Goal: Register for event/course

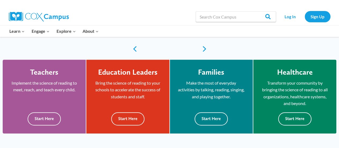
scroll to position [130, 0]
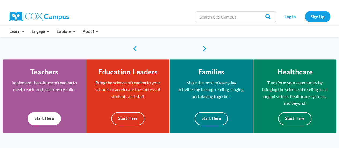
click at [43, 118] on button "Start Here" at bounding box center [44, 118] width 33 height 13
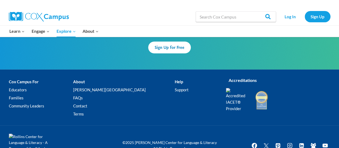
scroll to position [1723, 0]
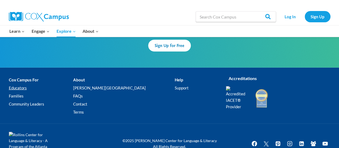
click at [16, 84] on link "Educators" at bounding box center [41, 88] width 64 height 8
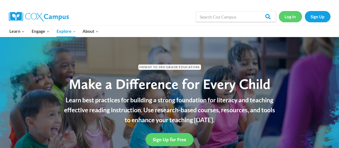
click at [292, 17] on link "Log In" at bounding box center [290, 16] width 23 height 11
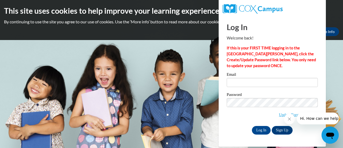
click at [232, 82] on input "Email" at bounding box center [272, 82] width 91 height 9
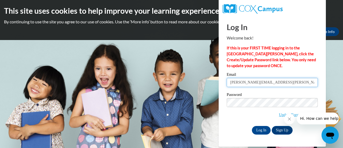
type input "[EMAIL_ADDRESS][DOMAIN_NAME]"
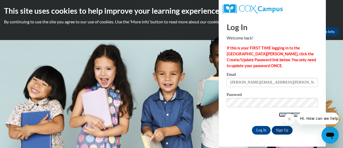
click at [280, 115] on link "Update/Forgot Password" at bounding box center [298, 114] width 39 height 4
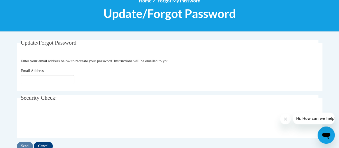
scroll to position [74, 0]
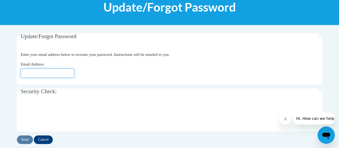
click at [26, 70] on input "Email Address" at bounding box center [48, 72] width 54 height 9
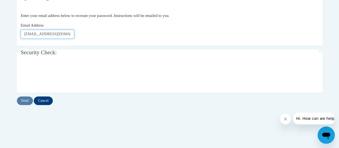
scroll to position [113, 0]
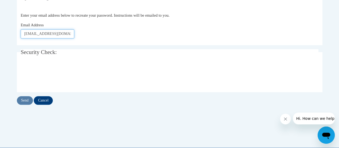
type input "[EMAIL_ADDRESS][DOMAIN_NAME]"
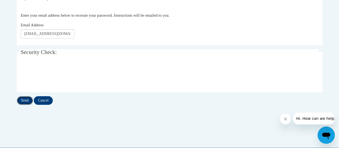
click at [25, 99] on input "Send" at bounding box center [25, 100] width 16 height 9
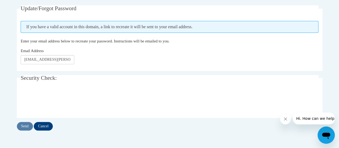
scroll to position [102, 0]
click at [23, 126] on input "Send" at bounding box center [25, 126] width 16 height 9
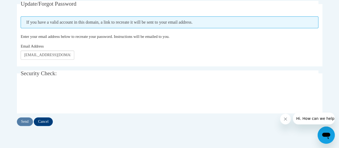
scroll to position [107, 0]
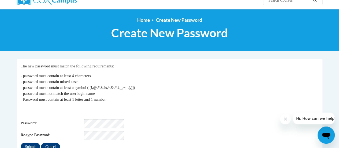
scroll to position [53, 0]
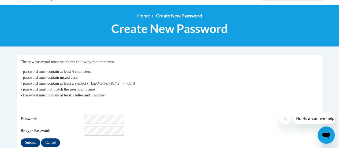
click at [165, 74] on p "- password must contain at least 4 characters - password must contain mixed cas…" at bounding box center [170, 82] width 298 height 29
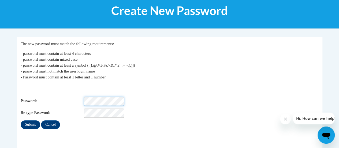
scroll to position [71, 0]
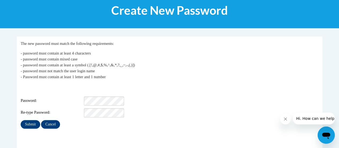
click at [69, 98] on span "Password:" at bounding box center [52, 101] width 62 height 6
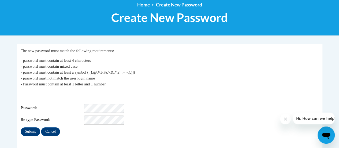
scroll to position [66, 0]
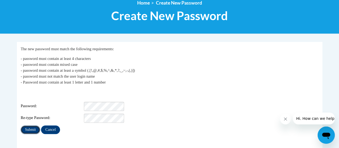
click at [29, 126] on input "Submit" at bounding box center [30, 129] width 19 height 9
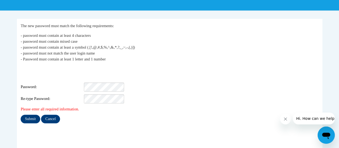
scroll to position [90, 0]
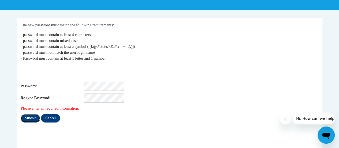
click at [29, 114] on input "Submit" at bounding box center [30, 118] width 19 height 9
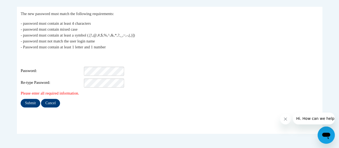
scroll to position [102, 0]
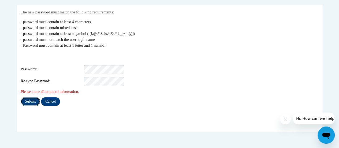
click at [29, 99] on input "Submit" at bounding box center [30, 101] width 19 height 9
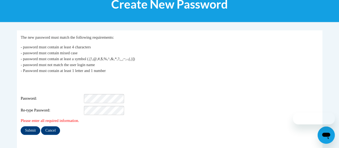
scroll to position [80, 0]
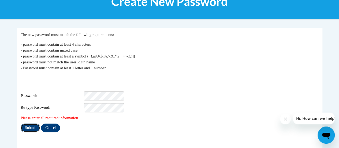
click at [28, 123] on input "Submit" at bounding box center [30, 127] width 19 height 9
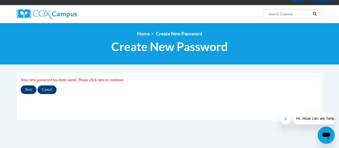
scroll to position [35, 0]
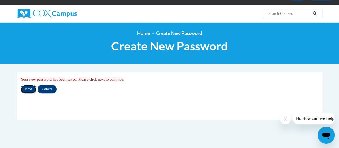
click at [29, 89] on input "Next" at bounding box center [29, 89] width 16 height 9
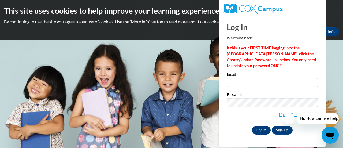
type input "[PERSON_NAME][EMAIL_ADDRESS][PERSON_NAME][DOMAIN_NAME]"
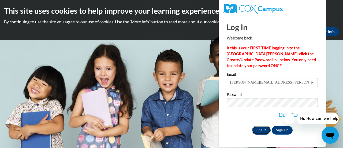
click at [261, 130] on input "Log In" at bounding box center [261, 130] width 19 height 9
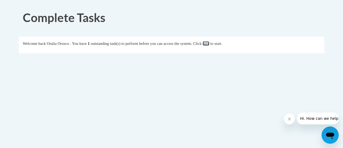
click at [209, 43] on link "here" at bounding box center [206, 43] width 7 height 4
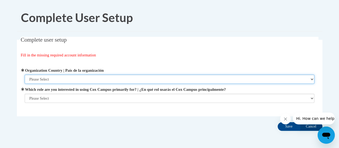
click at [29, 77] on select "Please Select United States | Estados Unidos Outside of the United States | Fue…" at bounding box center [170, 79] width 290 height 9
select select "ad49bcad-a171-4b2e-b99c-48b446064914"
click at [25, 75] on select "Please Select United States | Estados Unidos Outside of the United States | Fue…" at bounding box center [170, 79] width 290 height 9
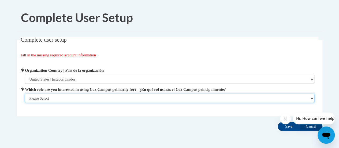
click at [31, 97] on select "Please Select College/University | Colegio/Universidad Community/Nonprofit Part…" at bounding box center [170, 98] width 290 height 9
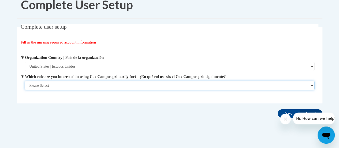
scroll to position [21, 0]
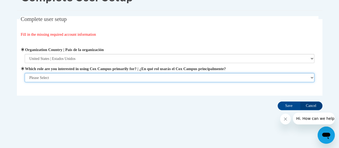
click at [33, 77] on select "Please Select College/University | Colegio/Universidad Community/Nonprofit Part…" at bounding box center [170, 77] width 290 height 9
select select "fbf2d438-af2f-41f8-98f1-81c410e29de3"
click at [25, 82] on select "Please Select College/University | Colegio/Universidad Community/Nonprofit Part…" at bounding box center [170, 77] width 290 height 9
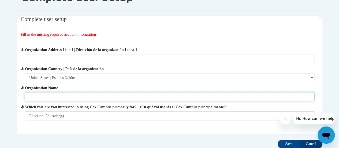
click at [34, 95] on input "Organization Name" at bounding box center [170, 96] width 290 height 9
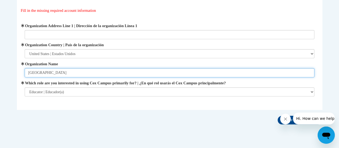
scroll to position [59, 0]
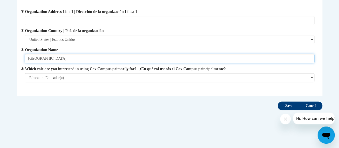
type input "Racine Unified School District"
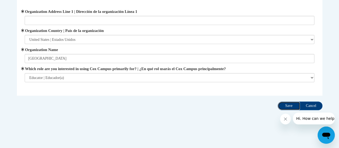
click at [290, 106] on input "Save" at bounding box center [289, 105] width 23 height 9
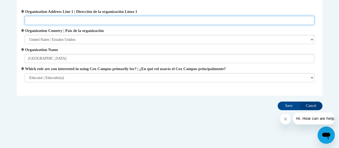
click at [31, 24] on input "Organization Address Line 1 | Dirección de la organización Línea 1" at bounding box center [170, 20] width 290 height 9
click at [28, 20] on input "Organization Address Line 1 | Dirección de la organización Línea 1" at bounding box center [170, 20] width 290 height 9
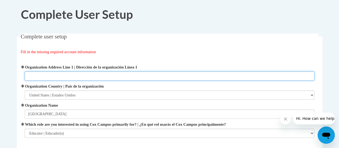
scroll to position [3, 0]
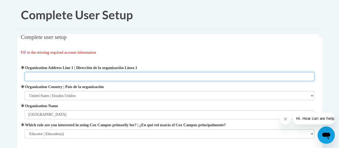
click at [29, 76] on input "Organization Address Line 1 | Dirección de la organización Línea 1" at bounding box center [170, 76] width 290 height 9
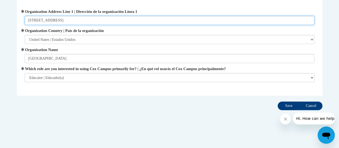
type input "2701 Drexel Ave."
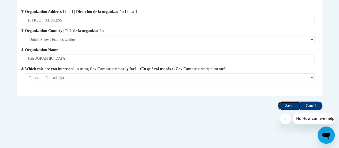
click at [289, 106] on input "Save" at bounding box center [289, 105] width 23 height 9
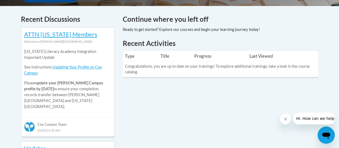
scroll to position [222, 0]
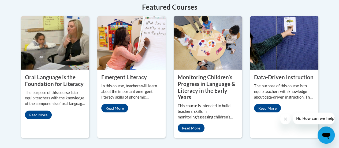
scroll to position [510, 0]
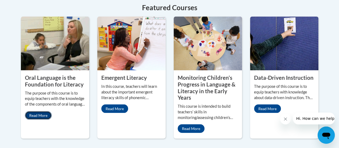
click at [39, 111] on link "Read More" at bounding box center [38, 115] width 27 height 9
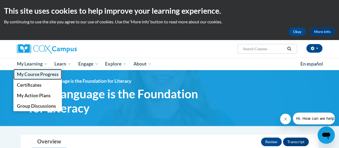
click at [28, 73] on span "My Course Progress" at bounding box center [38, 74] width 42 height 6
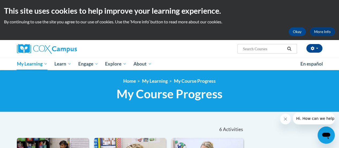
click at [258, 51] on input "Search..." at bounding box center [263, 49] width 43 height 6
click at [269, 49] on input "Search..." at bounding box center [263, 49] width 43 height 6
type input "Reading Comprehension"
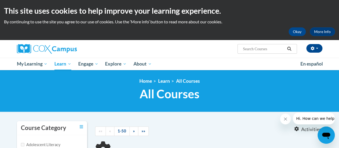
type input "Reading Comprehension"
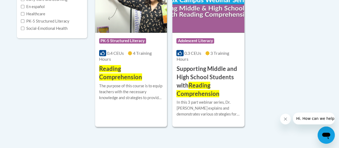
scroll to position [160, 0]
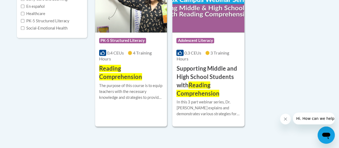
click at [0, 105] on body "This site uses cookies to help improve your learning experience. By continuing …" at bounding box center [169, 46] width 339 height 413
click at [72, 71] on div "Course Category Adolescent Literacy Coaching Early Care and Learning En español…" at bounding box center [170, 44] width 314 height 166
click at [115, 39] on span "PK-5 Structured Literacy" at bounding box center [122, 40] width 47 height 5
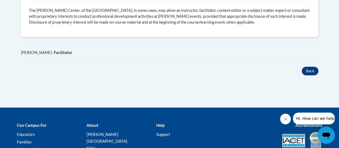
scroll to position [366, 0]
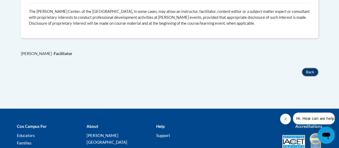
click at [313, 71] on button "Back" at bounding box center [310, 72] width 17 height 9
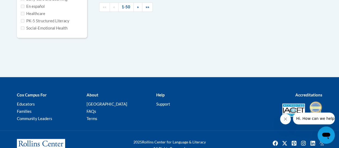
type input "Reading Comprehension"
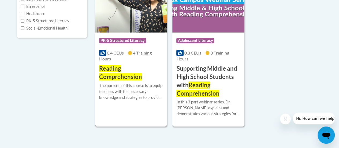
click at [107, 75] on span "Reading Comprehension" at bounding box center [120, 73] width 43 height 16
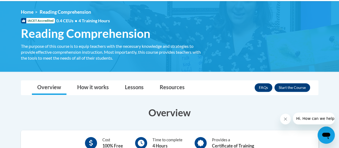
scroll to position [70, 0]
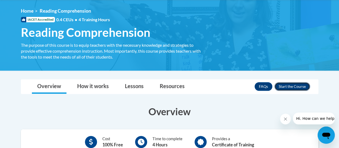
click at [287, 86] on button "Enroll" at bounding box center [292, 86] width 36 height 9
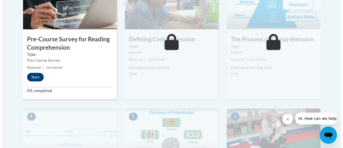
scroll to position [204, 0]
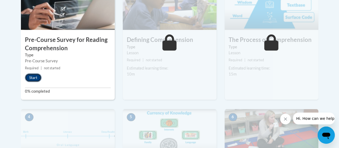
click at [32, 77] on button "Start" at bounding box center [33, 77] width 17 height 9
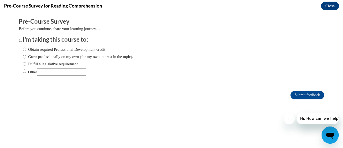
scroll to position [0, 0]
click at [23, 50] on input "Obtain required Professional Development credit." at bounding box center [24, 49] width 3 height 6
radio input "true"
click at [23, 57] on input "Grow professionally on my own (for my own interest in the topic)." at bounding box center [24, 57] width 3 height 6
radio input "true"
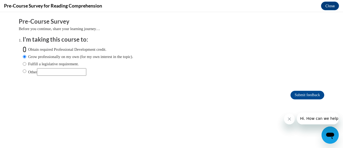
click at [23, 50] on input "Obtain required Professional Development credit." at bounding box center [24, 49] width 3 height 6
radio input "true"
drag, startPoint x: 298, startPoint y: 94, endPoint x: 318, endPoint y: 45, distance: 53.3
drag, startPoint x: 318, startPoint y: 45, endPoint x: 167, endPoint y: 117, distance: 167.7
click at [167, 117] on div "Comments Pre-Course Survey Before you continue, share your learning journey… I'…" at bounding box center [172, 74] width 314 height 125
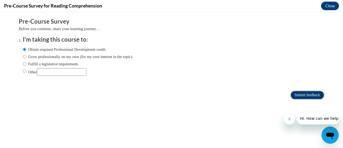
click at [305, 92] on input "Submit feedback" at bounding box center [308, 95] width 34 height 9
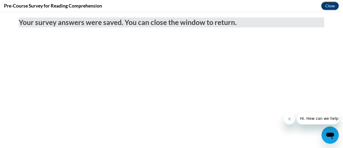
click at [327, 7] on button "Close" at bounding box center [330, 6] width 18 height 9
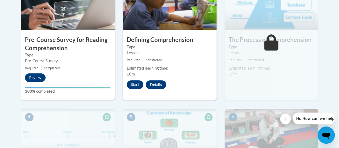
click at [135, 77] on div "2 Defining Comprehension Type Lesson Required | not started Estimated learning …" at bounding box center [170, 37] width 94 height 123
click at [132, 84] on button "Start" at bounding box center [135, 84] width 17 height 9
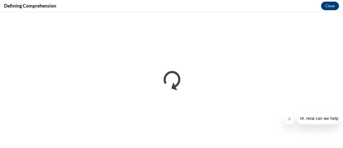
click at [290, 118] on icon "Close message from company" at bounding box center [289, 119] width 4 height 4
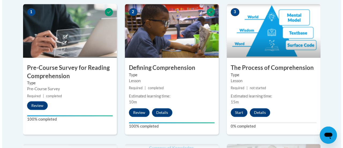
scroll to position [176, 0]
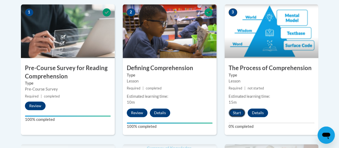
click at [235, 113] on button "Start" at bounding box center [237, 112] width 17 height 9
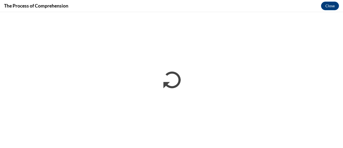
scroll to position [0, 0]
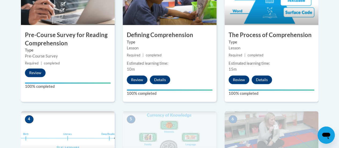
scroll to position [208, 0]
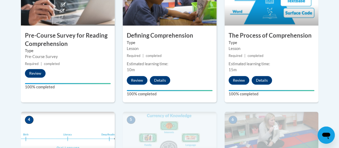
click at [100, 105] on div "1 Pre-Course Survey for Reading Comprehension Type Pre-Course Survey Required |…" at bounding box center [68, 42] width 102 height 140
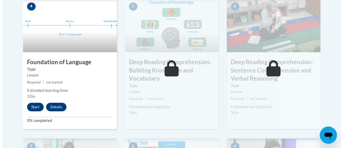
scroll to position [329, 0]
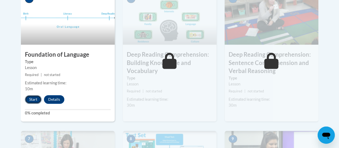
click at [28, 99] on button "Start" at bounding box center [33, 99] width 17 height 9
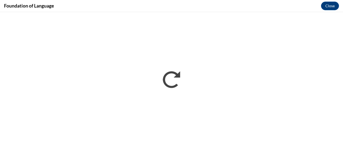
scroll to position [0, 0]
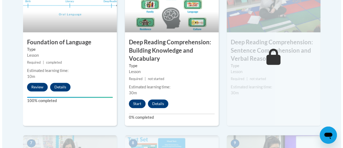
scroll to position [343, 0]
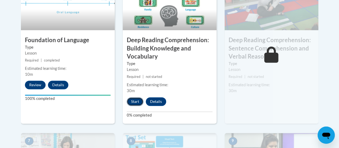
click at [133, 100] on button "Start" at bounding box center [135, 101] width 17 height 9
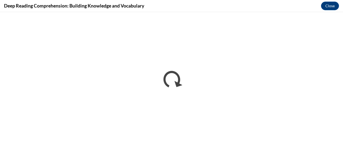
scroll to position [0, 0]
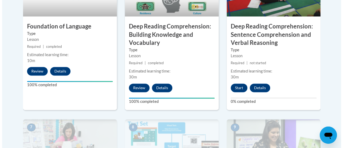
scroll to position [357, 0]
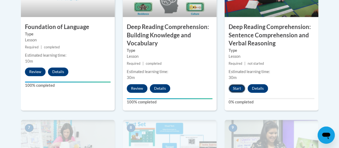
click at [235, 87] on button "Start" at bounding box center [237, 88] width 17 height 9
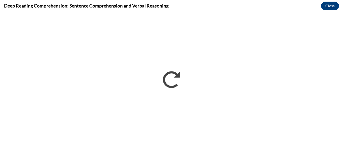
scroll to position [0, 0]
